Goal: Information Seeking & Learning: Find specific fact

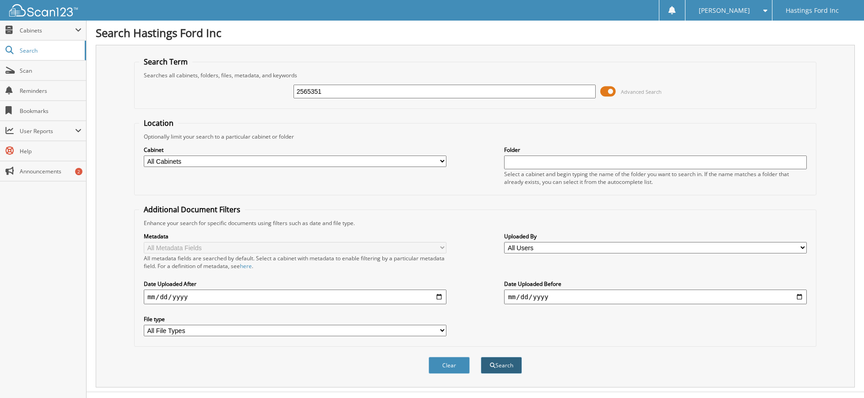
type input "2565351"
click at [495, 364] on button "Search" at bounding box center [501, 365] width 41 height 17
click at [314, 90] on input "2565351" at bounding box center [445, 92] width 303 height 14
type input "2563551"
click at [510, 362] on button "Search" at bounding box center [501, 365] width 41 height 17
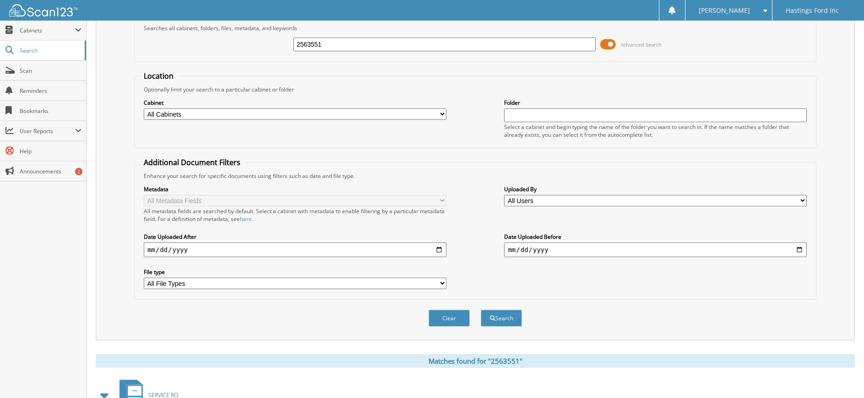
scroll to position [149, 0]
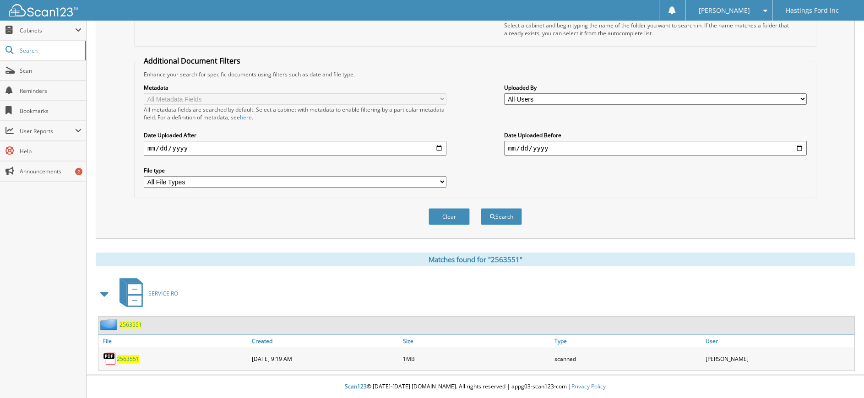
click at [125, 357] on span "2563551" at bounding box center [128, 359] width 22 height 8
